Goal: Task Accomplishment & Management: Manage account settings

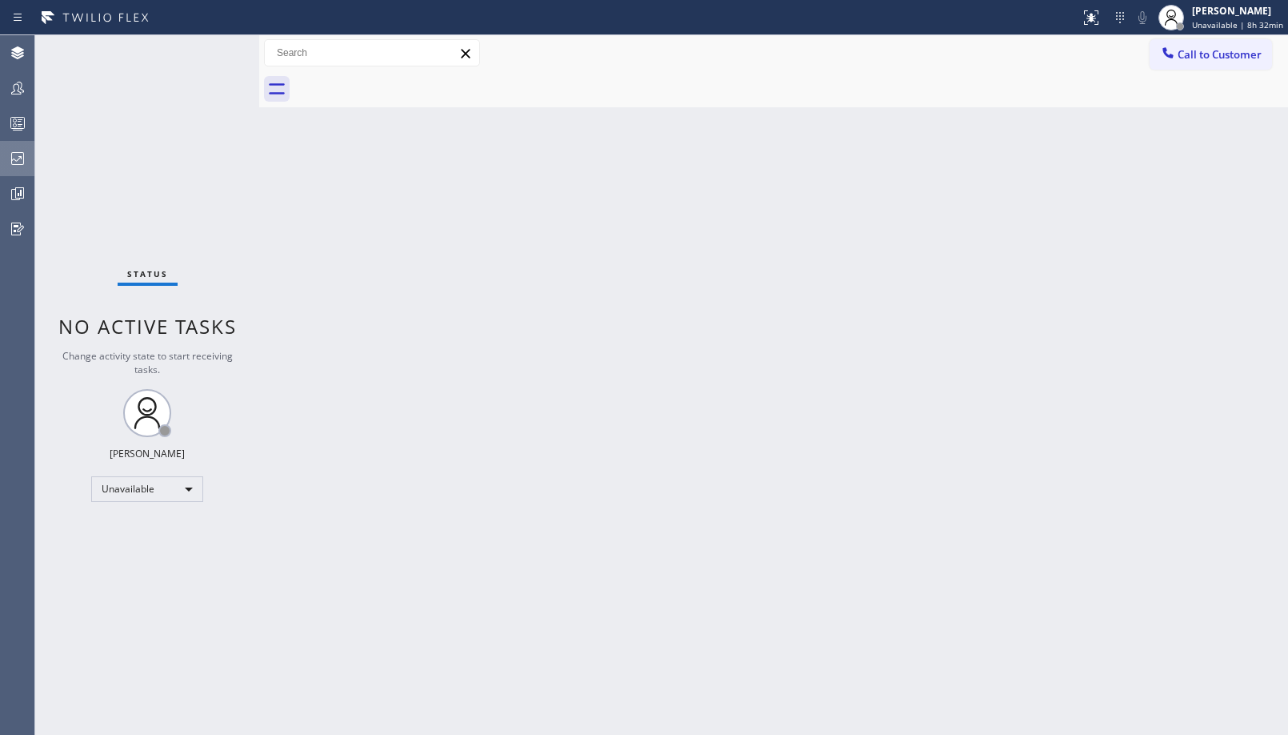
click at [10, 150] on icon at bounding box center [17, 158] width 19 height 19
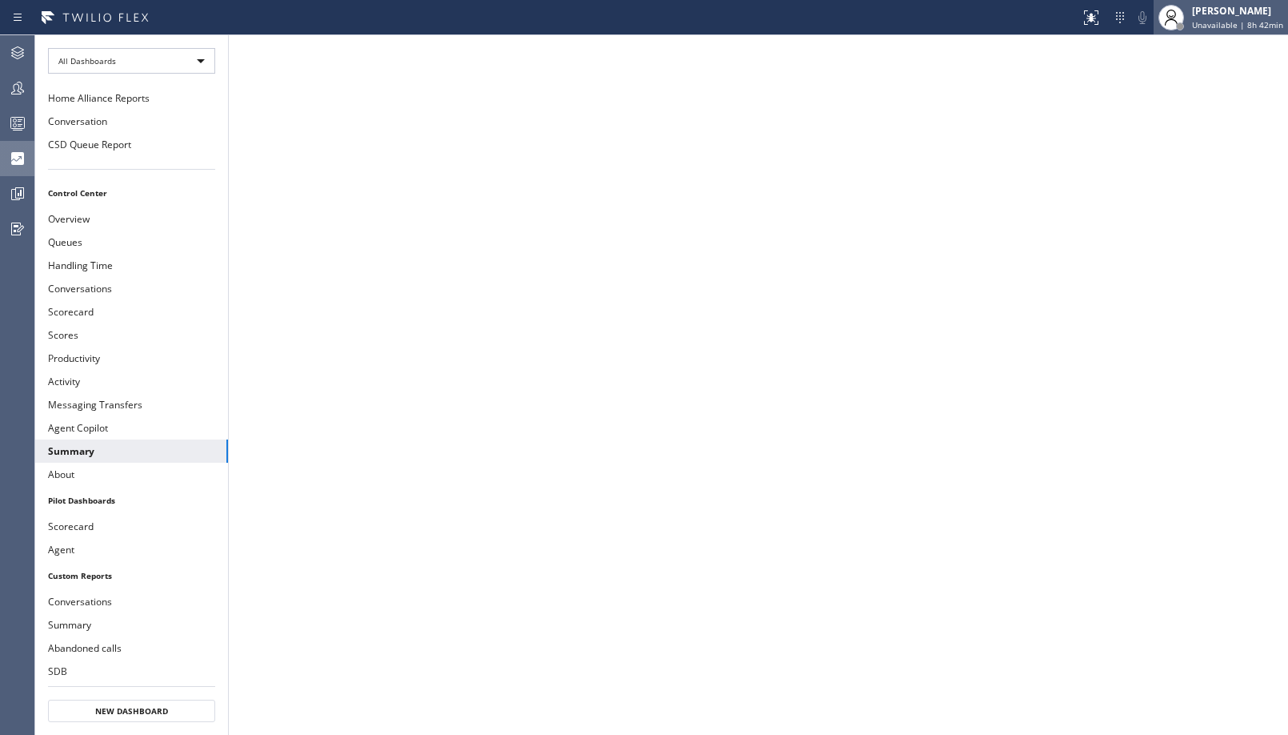
click at [1223, 12] on div "[PERSON_NAME]" at bounding box center [1237, 11] width 91 height 14
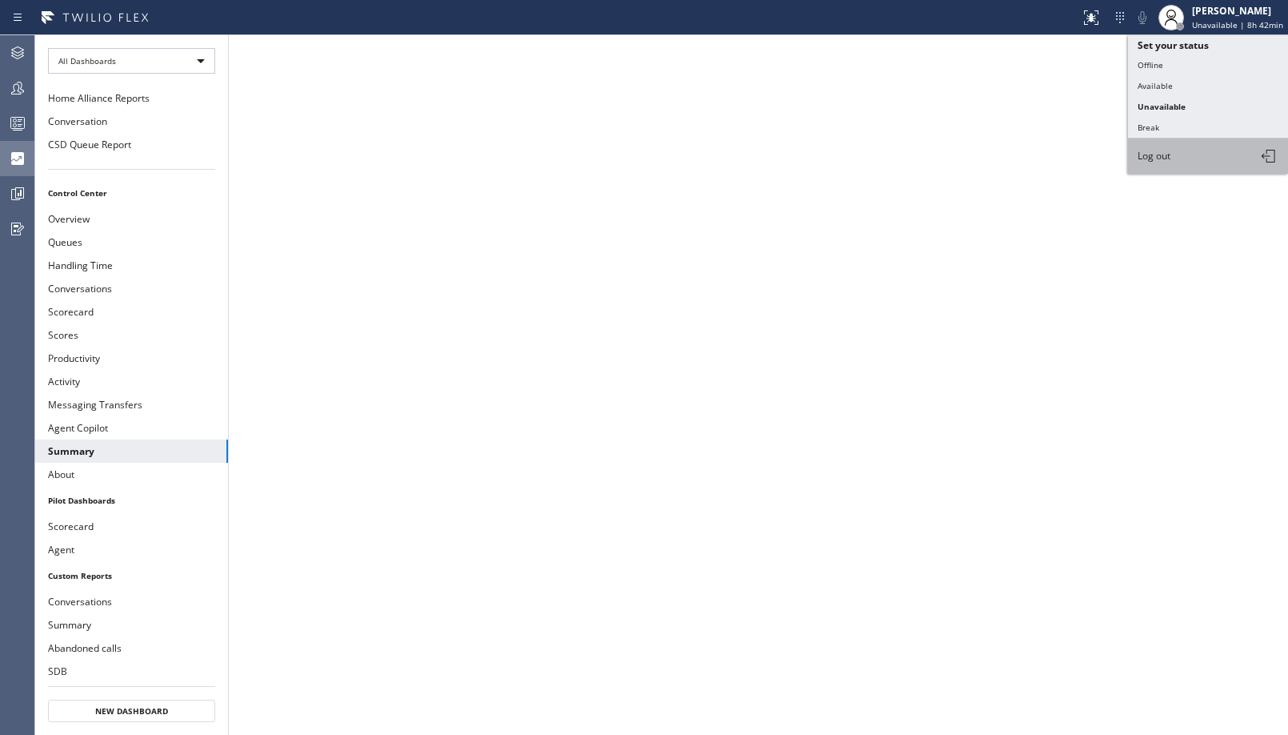
click at [1179, 153] on button "Log out" at bounding box center [1208, 155] width 160 height 35
